Goal: Check status: Check status

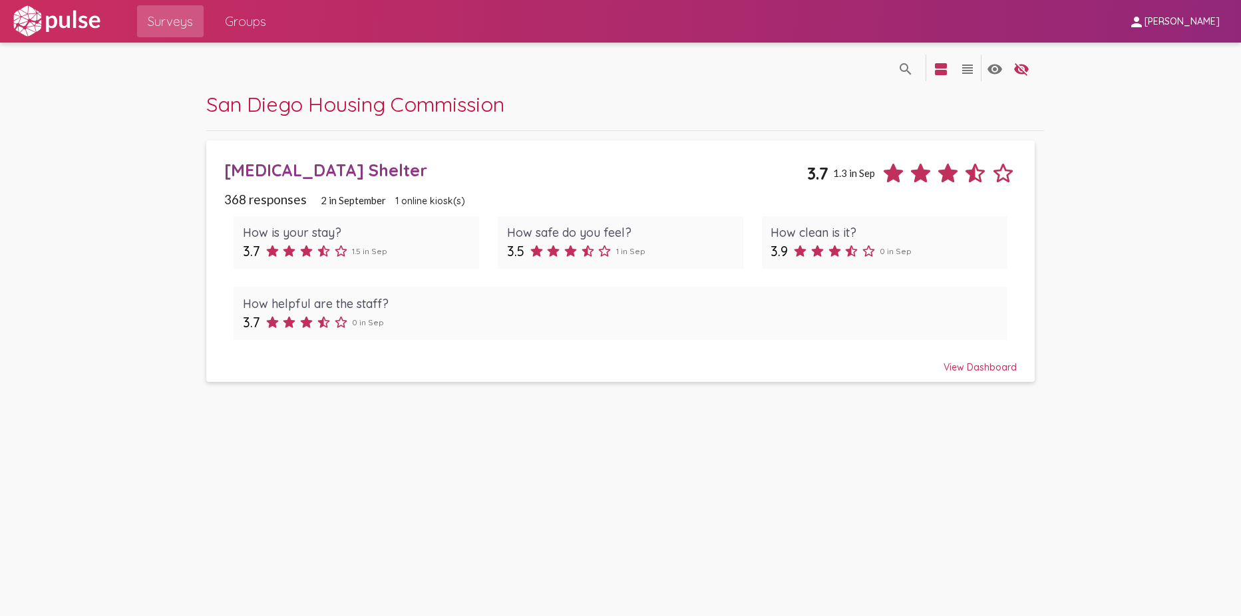
click at [552, 165] on div "[MEDICAL_DATA] Shelter" at bounding box center [515, 170] width 583 height 21
click at [964, 363] on div "View Dashboard" at bounding box center [620, 361] width 792 height 24
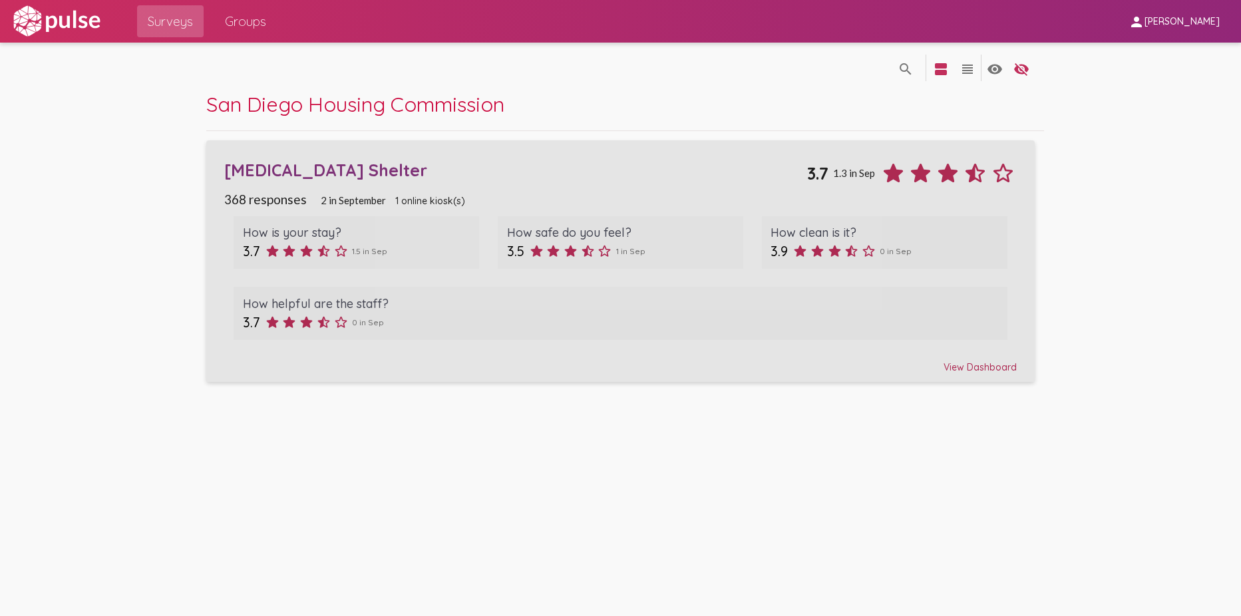
click at [931, 365] on div "View Dashboard" at bounding box center [620, 361] width 792 height 24
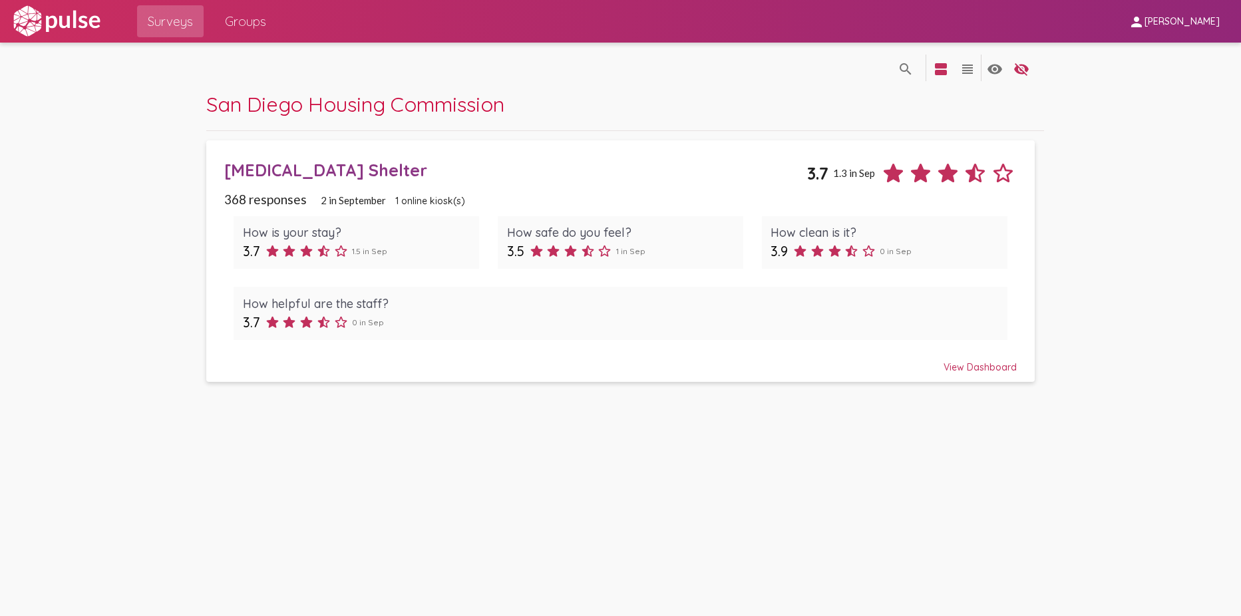
click at [953, 365] on div "View Dashboard" at bounding box center [620, 361] width 792 height 24
click at [954, 364] on div "View Dashboard" at bounding box center [620, 361] width 792 height 24
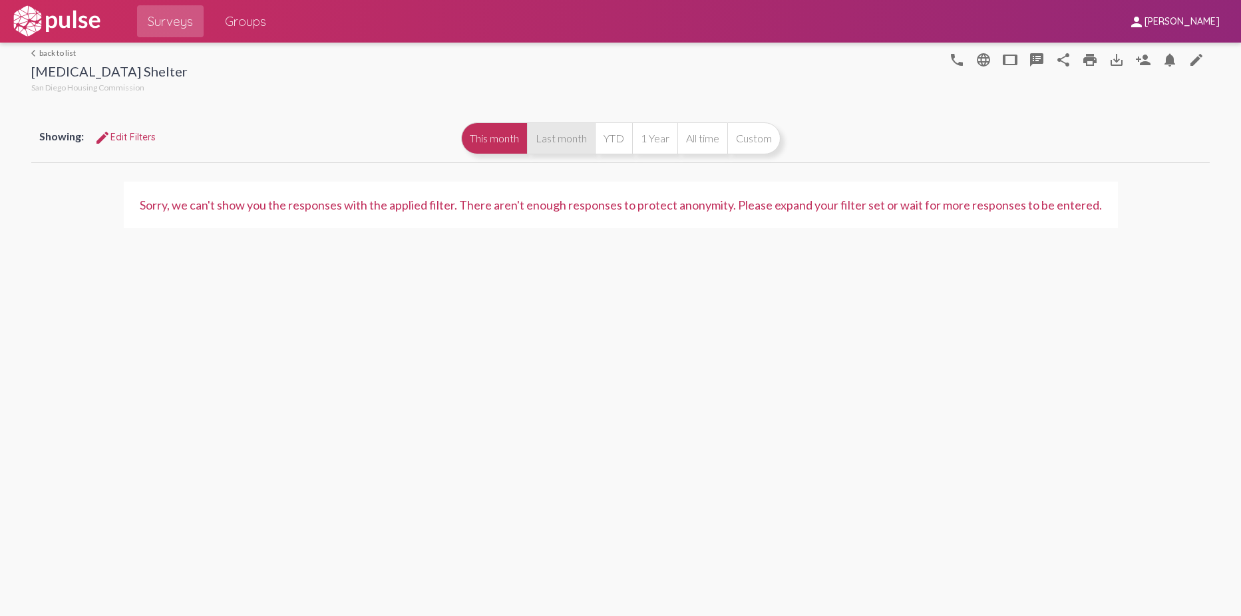
click at [566, 131] on button "Last month" at bounding box center [561, 138] width 68 height 32
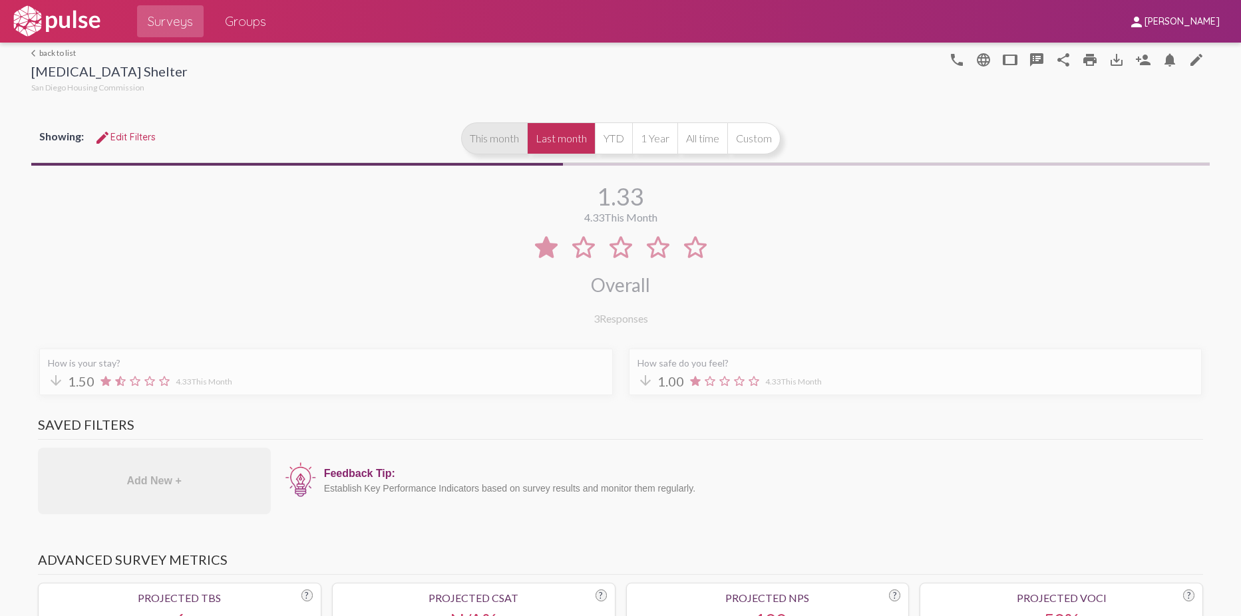
click at [508, 138] on button "This month" at bounding box center [494, 138] width 66 height 32
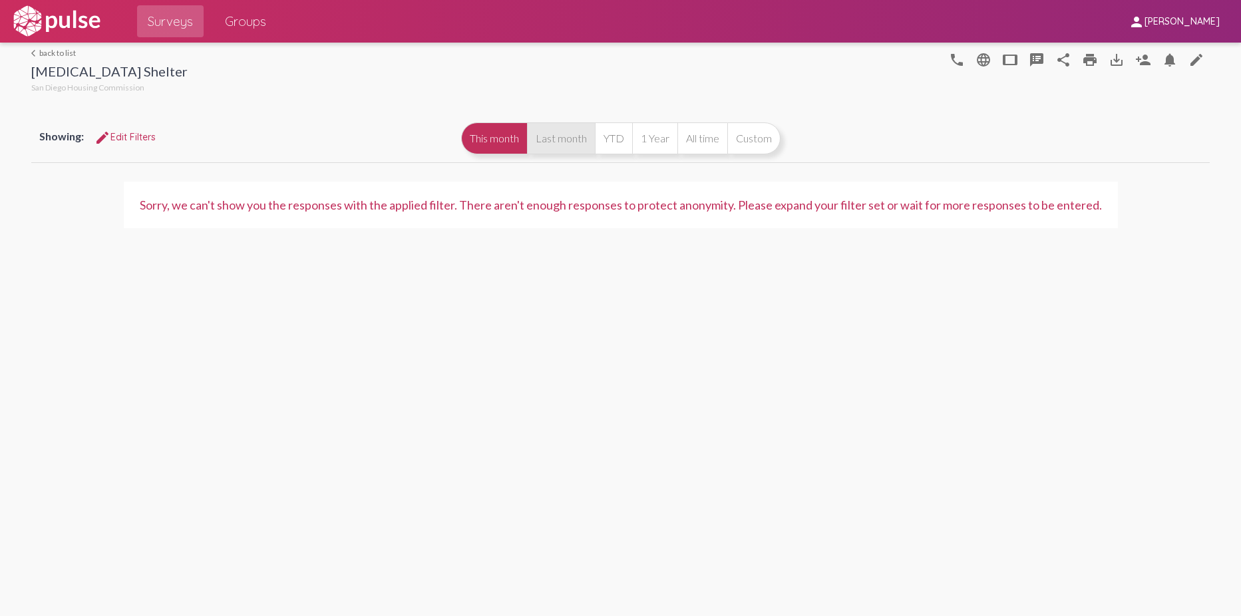
click at [548, 133] on button "Last month" at bounding box center [561, 138] width 68 height 32
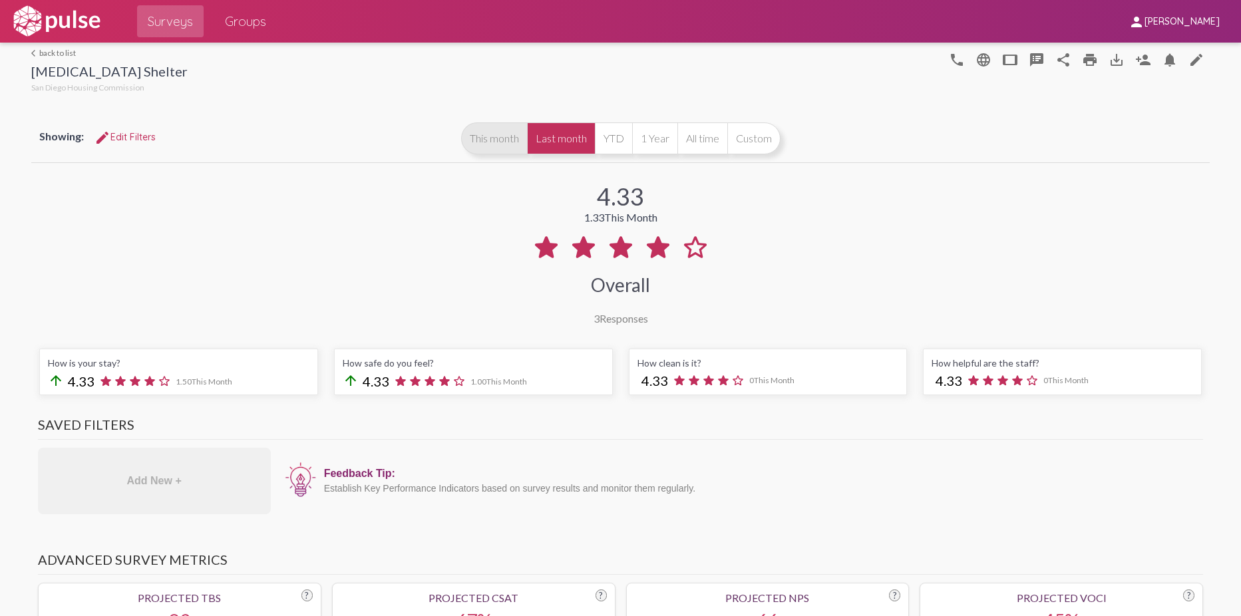
click at [505, 144] on button "This month" at bounding box center [494, 138] width 66 height 32
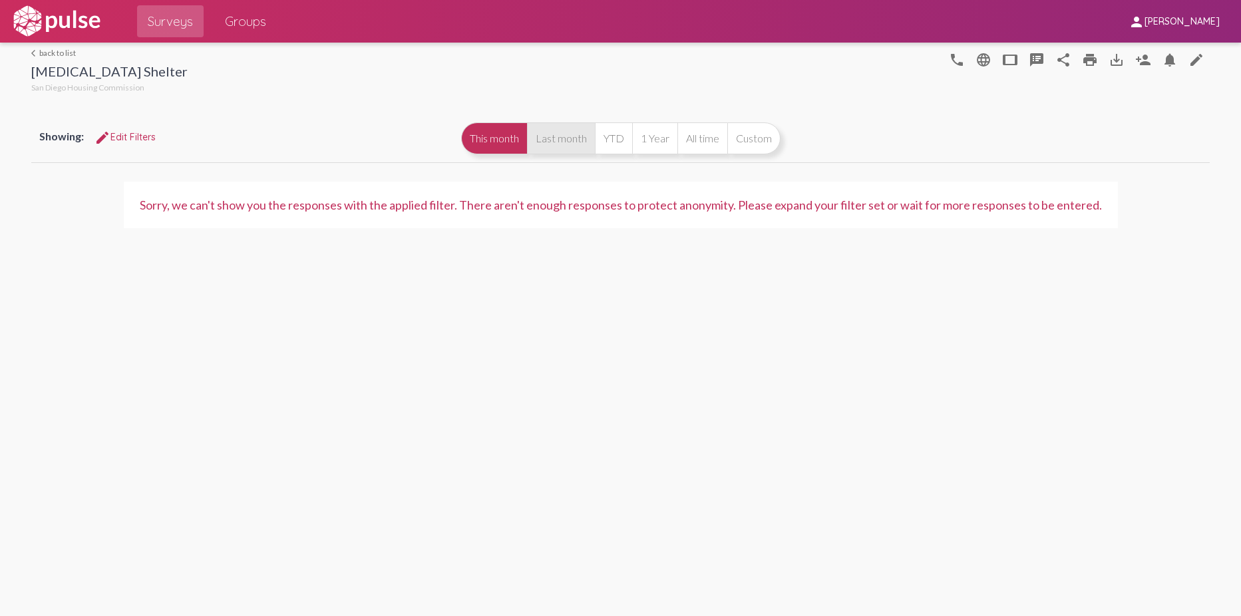
click at [542, 132] on button "Last month" at bounding box center [561, 138] width 68 height 32
